Goal: Book appointment/travel/reservation

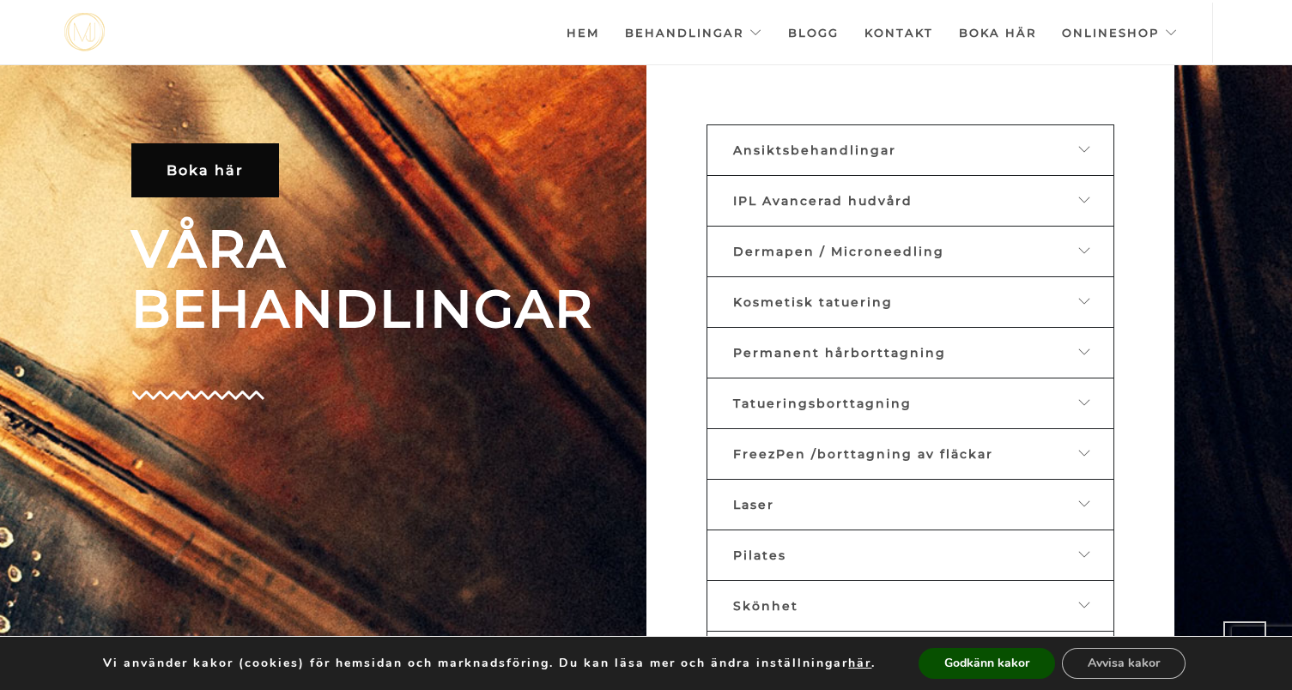
scroll to position [723, 0]
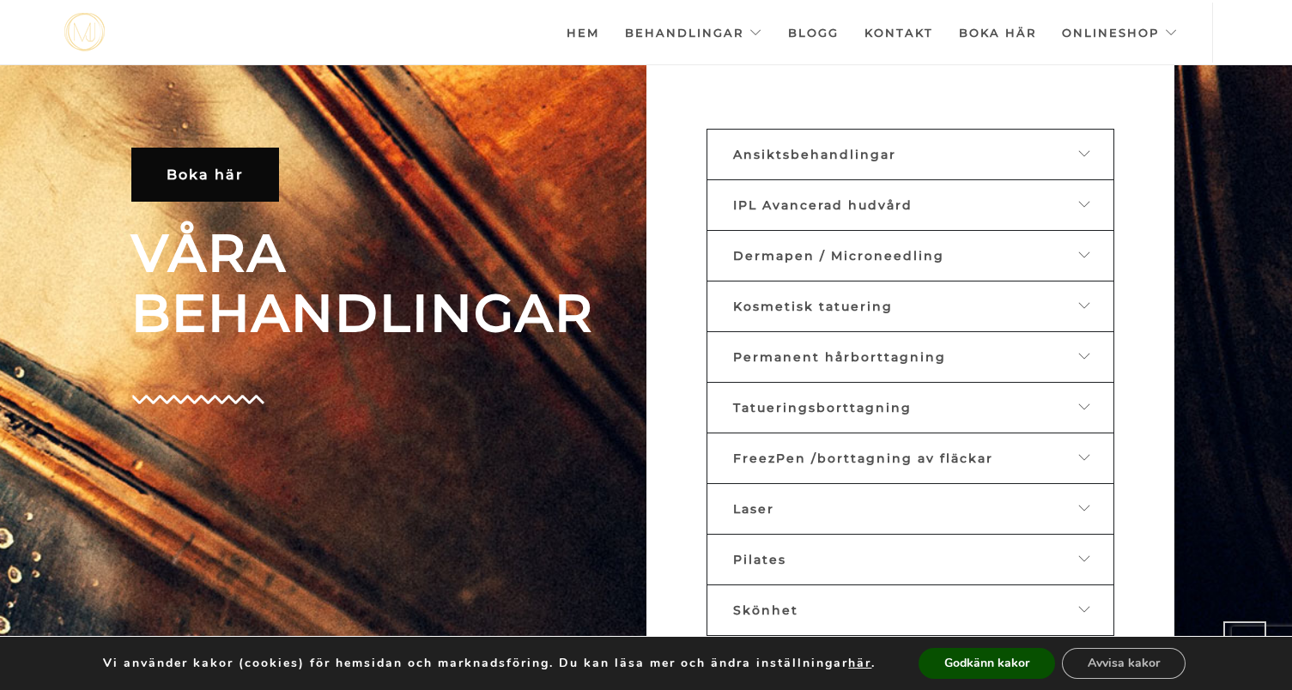
click at [832, 164] on link "Ansiktsbehandlingar" at bounding box center [910, 154] width 408 height 51
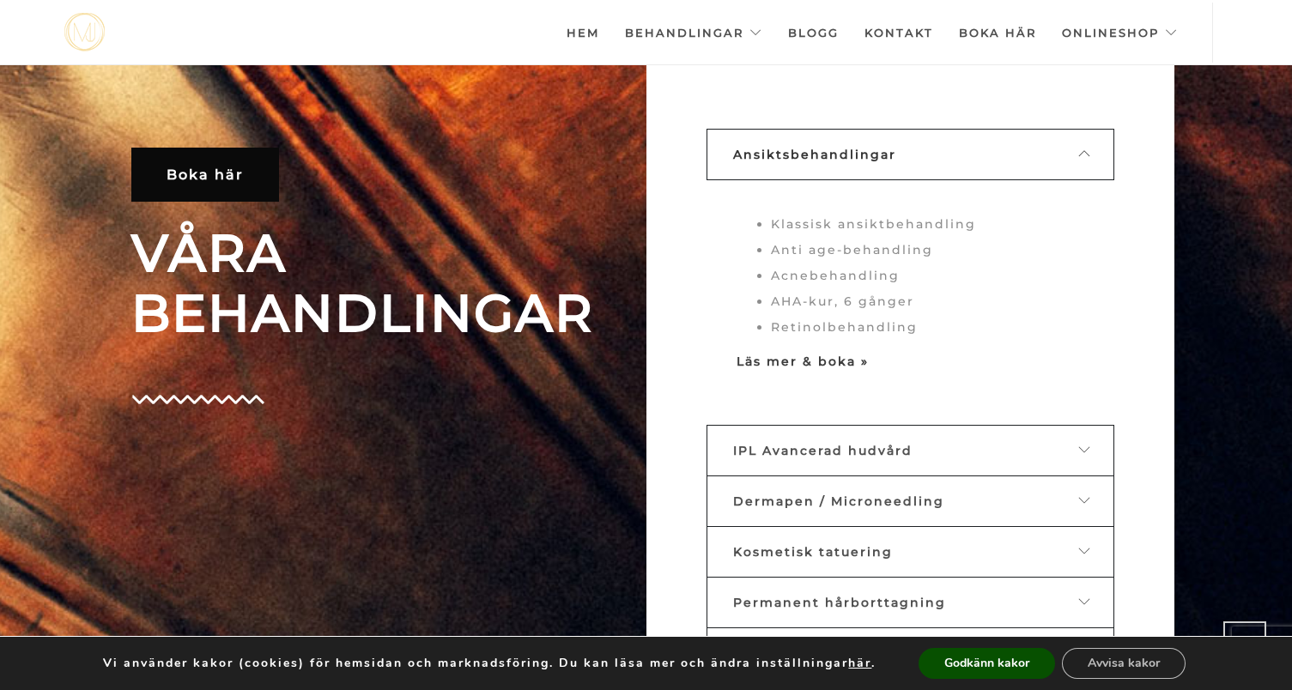
click at [797, 360] on strong "Läs mer & boka »" at bounding box center [802, 361] width 132 height 15
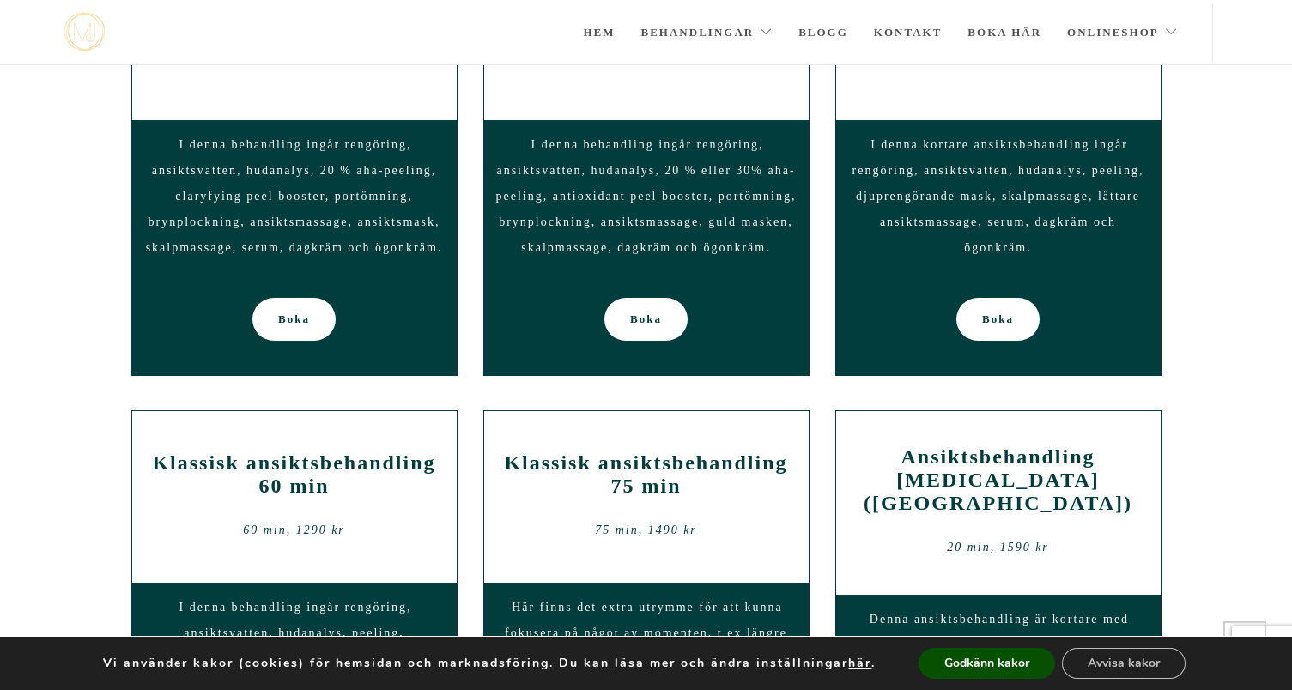
scroll to position [918, 0]
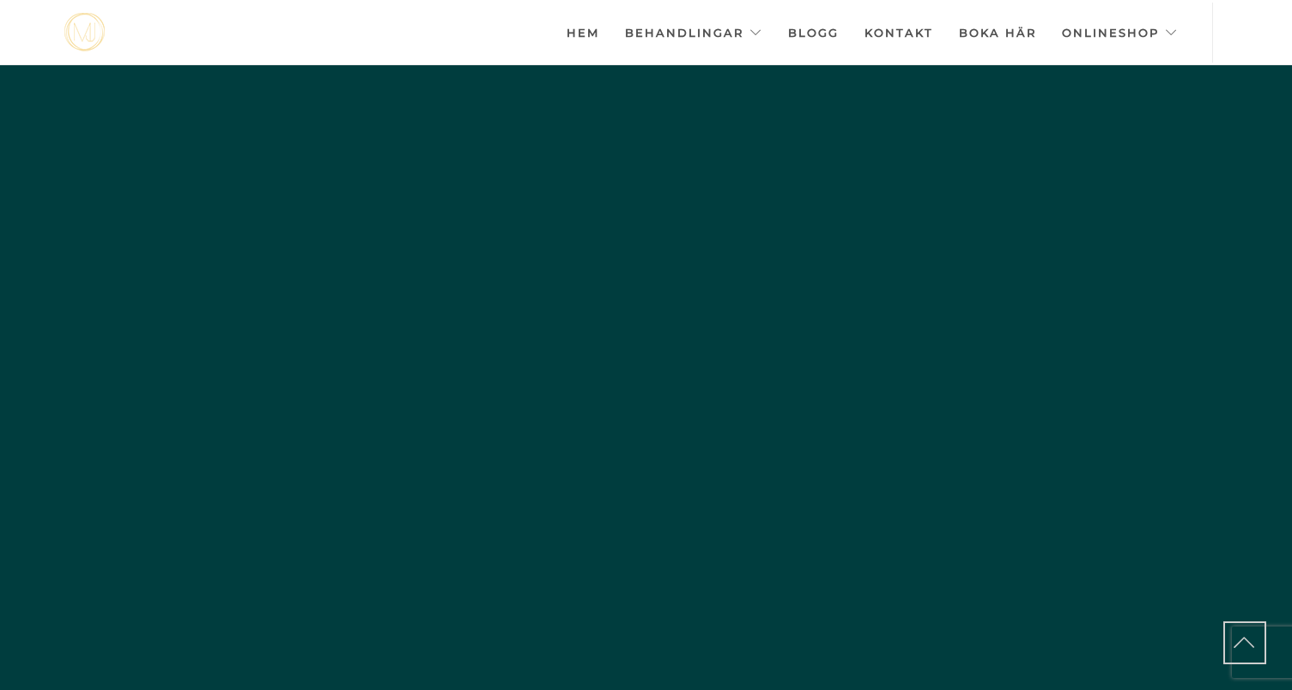
scroll to position [723, 0]
